Goal: Information Seeking & Learning: Check status

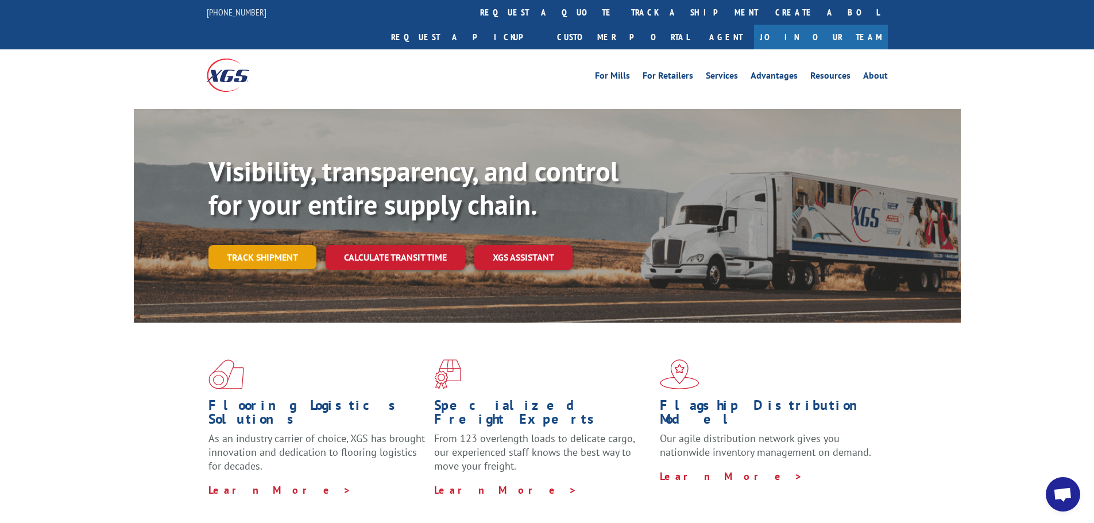
click at [239, 245] on link "Track shipment" at bounding box center [262, 257] width 108 height 24
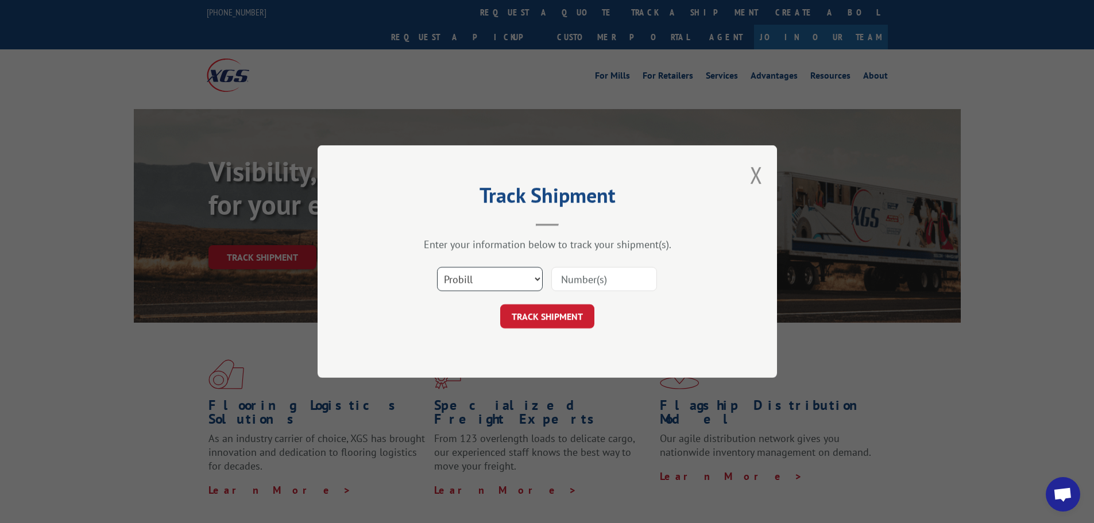
click at [534, 277] on select "Select category... Probill BOL PO" at bounding box center [490, 279] width 106 height 24
select select "bol"
click at [437, 267] on select "Select category... Probill BOL PO" at bounding box center [490, 279] width 106 height 24
click at [591, 285] on input at bounding box center [604, 279] width 106 height 24
type input "2841102"
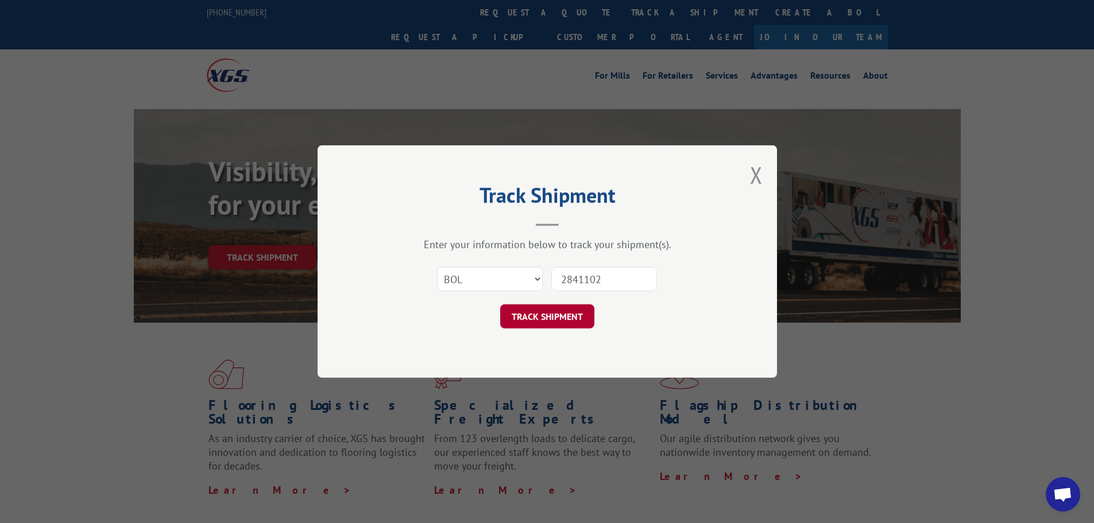
click at [577, 315] on button "TRACK SHIPMENT" at bounding box center [547, 316] width 94 height 24
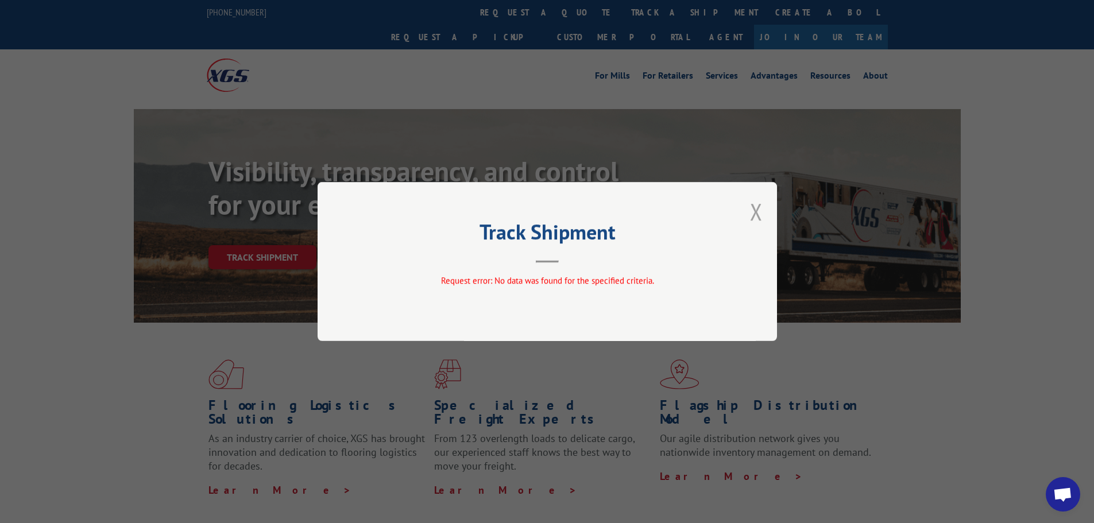
click at [759, 215] on button "Close modal" at bounding box center [756, 211] width 13 height 30
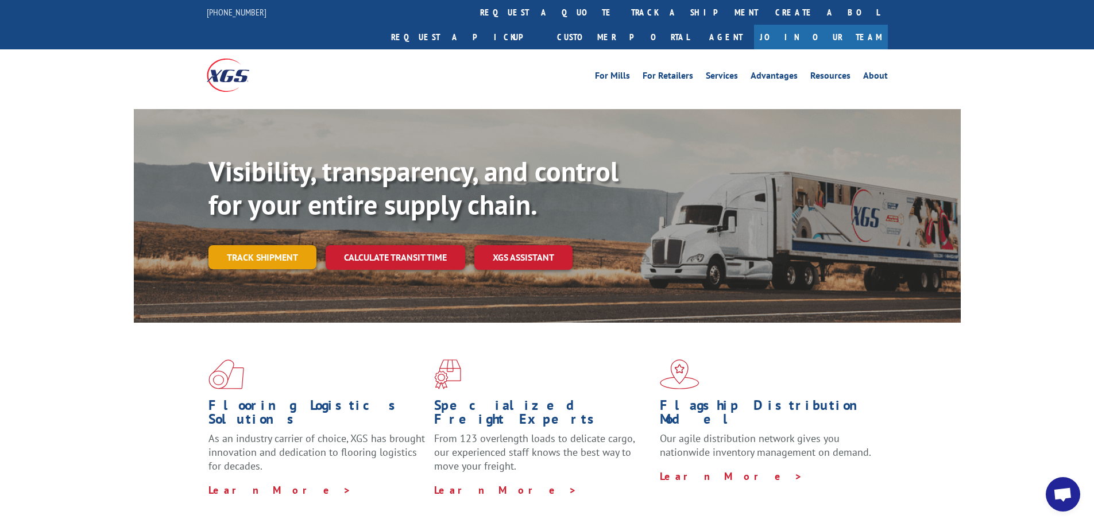
click at [291, 245] on link "Track shipment" at bounding box center [262, 257] width 108 height 24
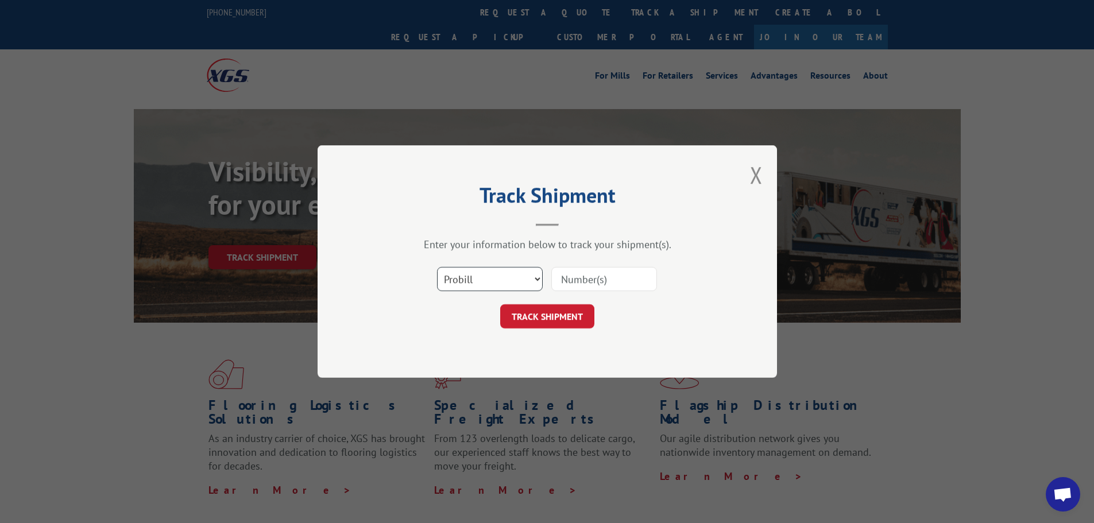
click at [536, 278] on select "Select category... Probill BOL PO" at bounding box center [490, 279] width 106 height 24
select select "bol"
click at [437, 267] on select "Select category... Probill BOL PO" at bounding box center [490, 279] width 106 height 24
click at [575, 280] on input at bounding box center [604, 279] width 106 height 24
type input "2841102"
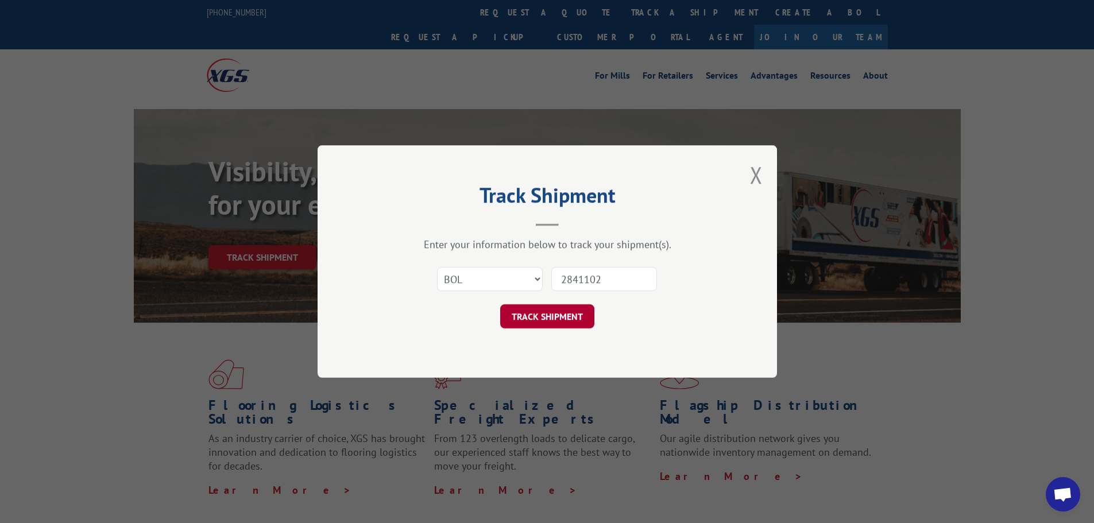
click at [572, 322] on button "TRACK SHIPMENT" at bounding box center [547, 316] width 94 height 24
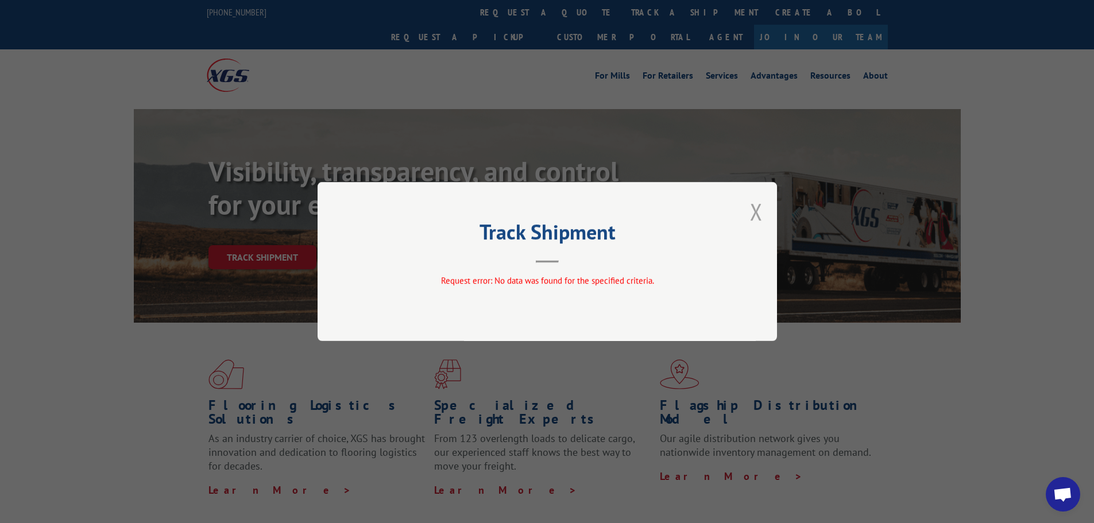
click at [757, 213] on button "Close modal" at bounding box center [756, 211] width 13 height 30
